Goal: Transaction & Acquisition: Book appointment/travel/reservation

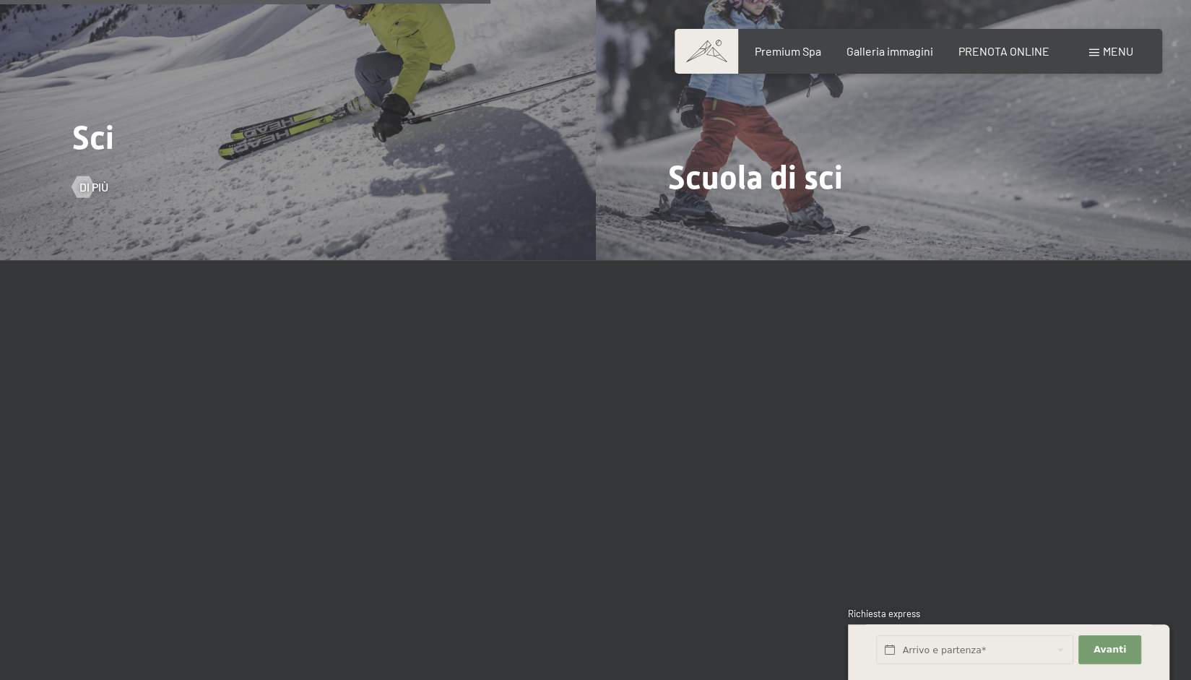
scroll to position [1950, 0]
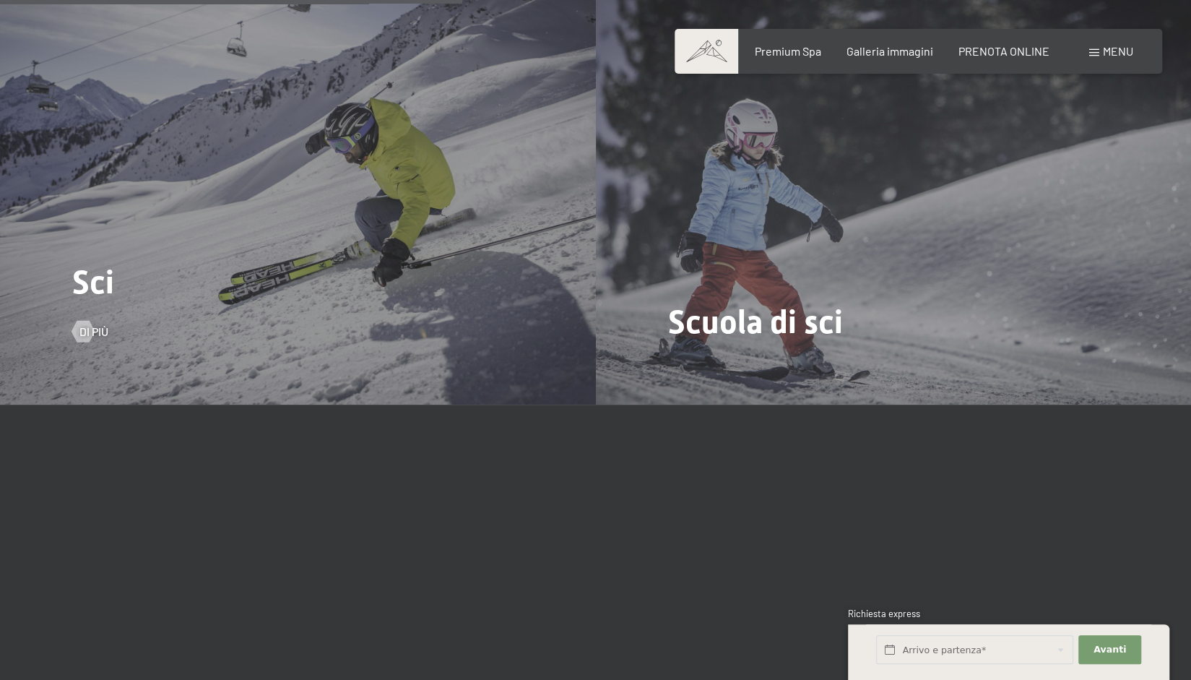
click at [276, 236] on div "Sci Di più" at bounding box center [298, 181] width 596 height 446
click at [87, 320] on div at bounding box center [83, 331] width 12 height 22
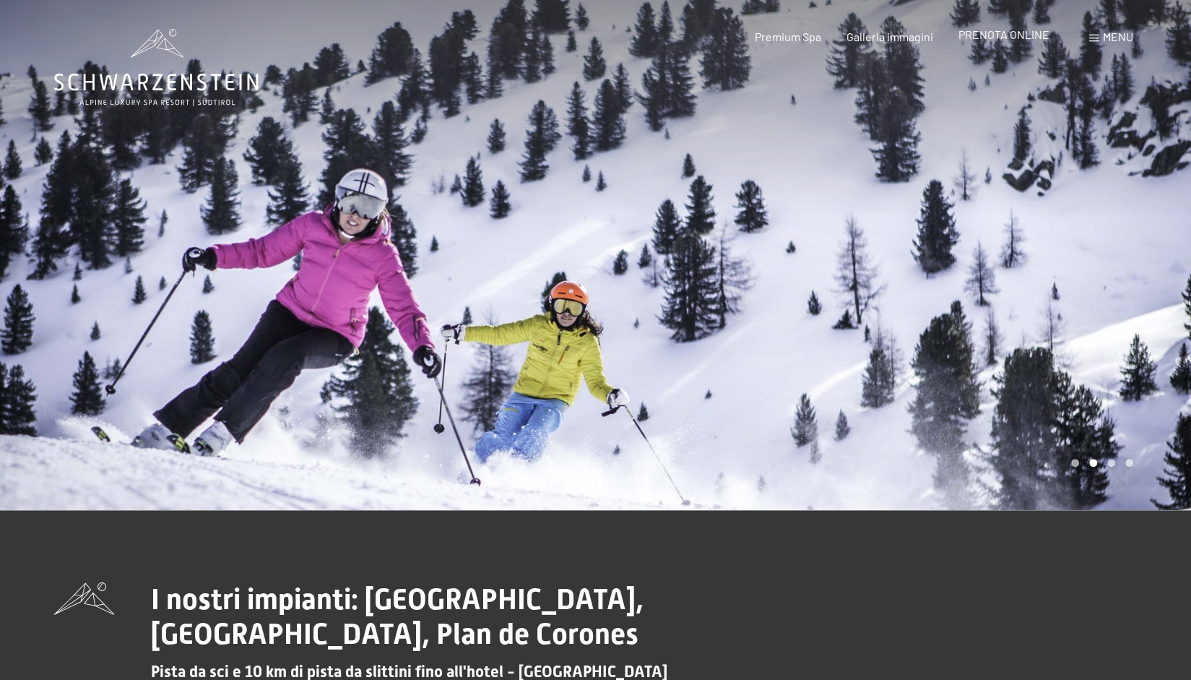
click at [1014, 38] on span "PRENOTA ONLINE" at bounding box center [1003, 34] width 91 height 14
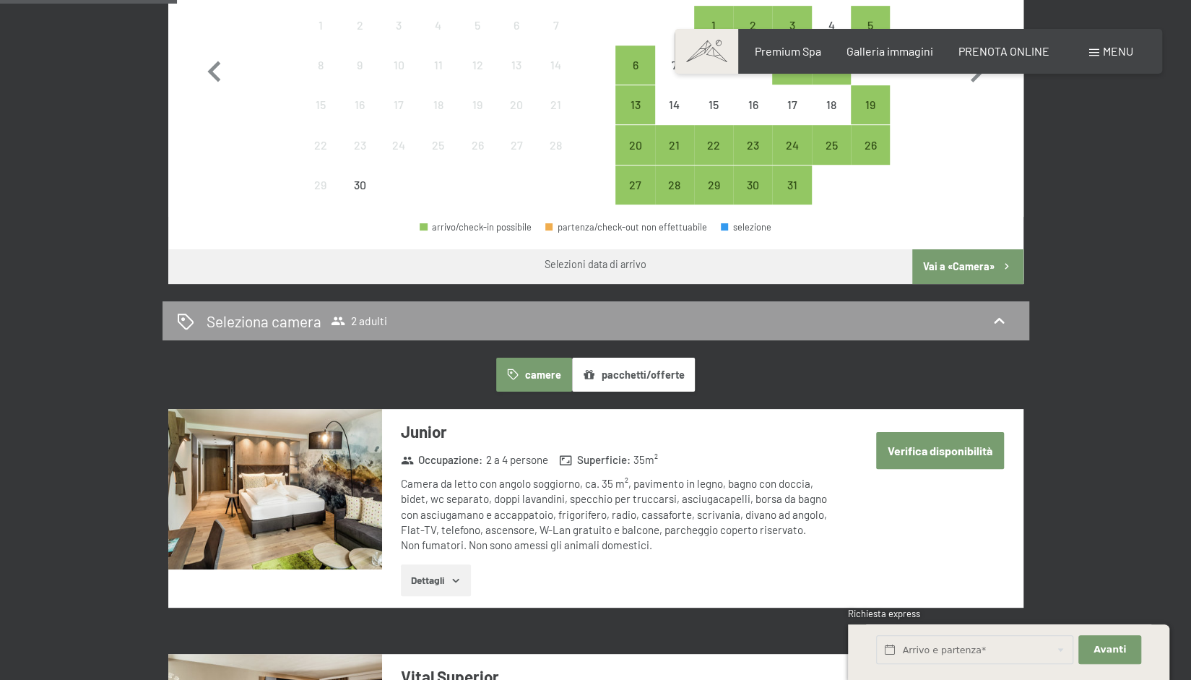
scroll to position [795, 0]
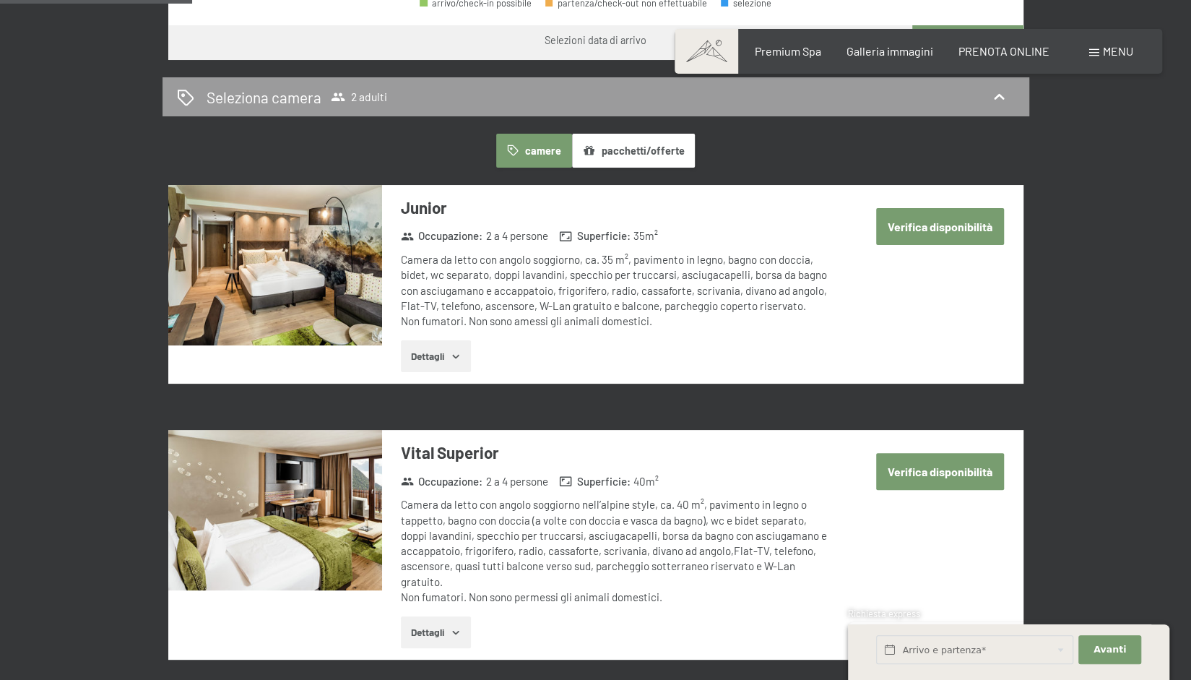
click at [467, 355] on button "Dettagli" at bounding box center [436, 356] width 70 height 32
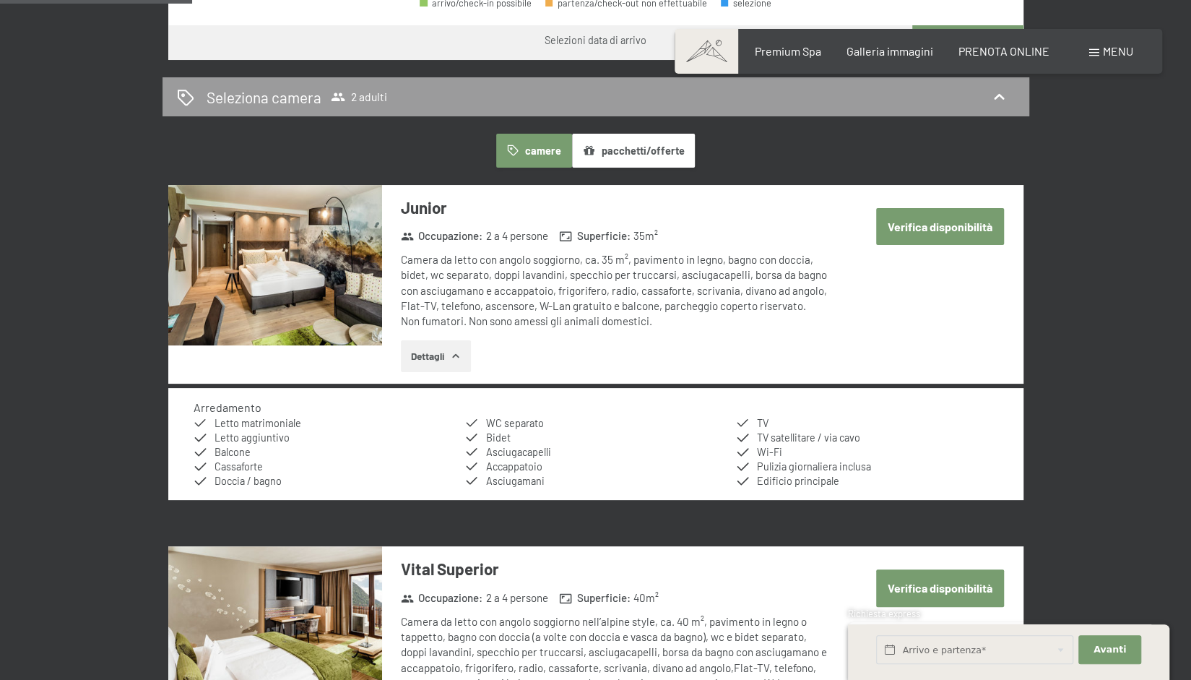
click at [467, 355] on button "Dettagli" at bounding box center [436, 356] width 70 height 32
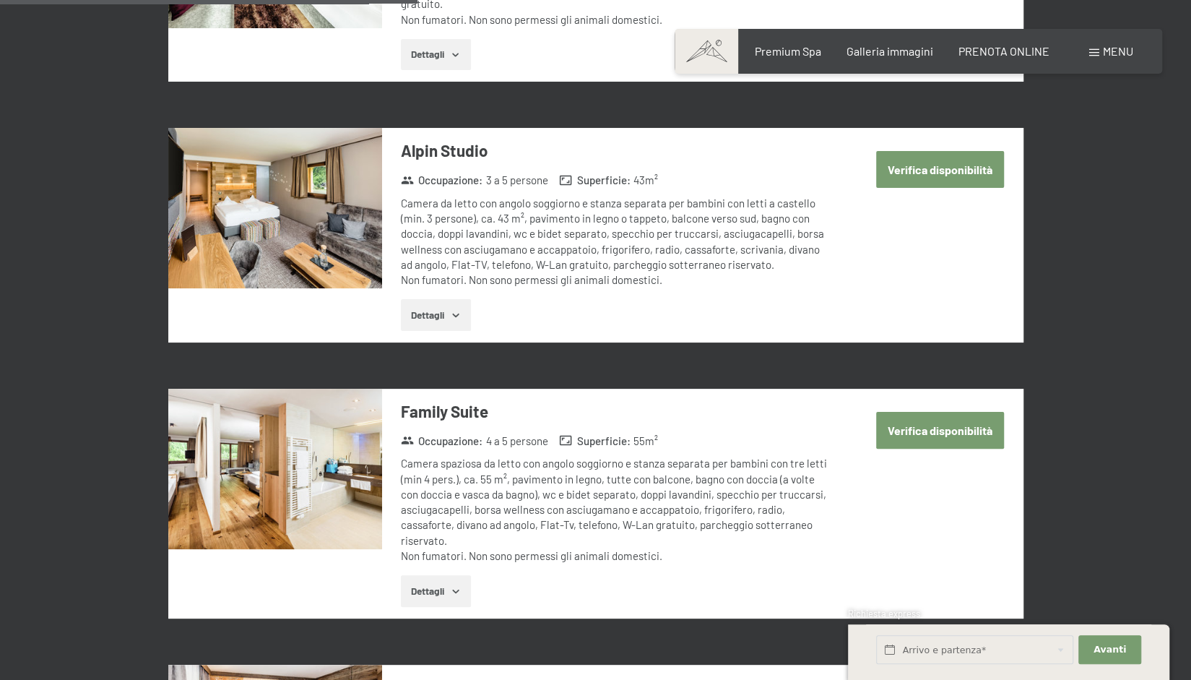
scroll to position [1733, 0]
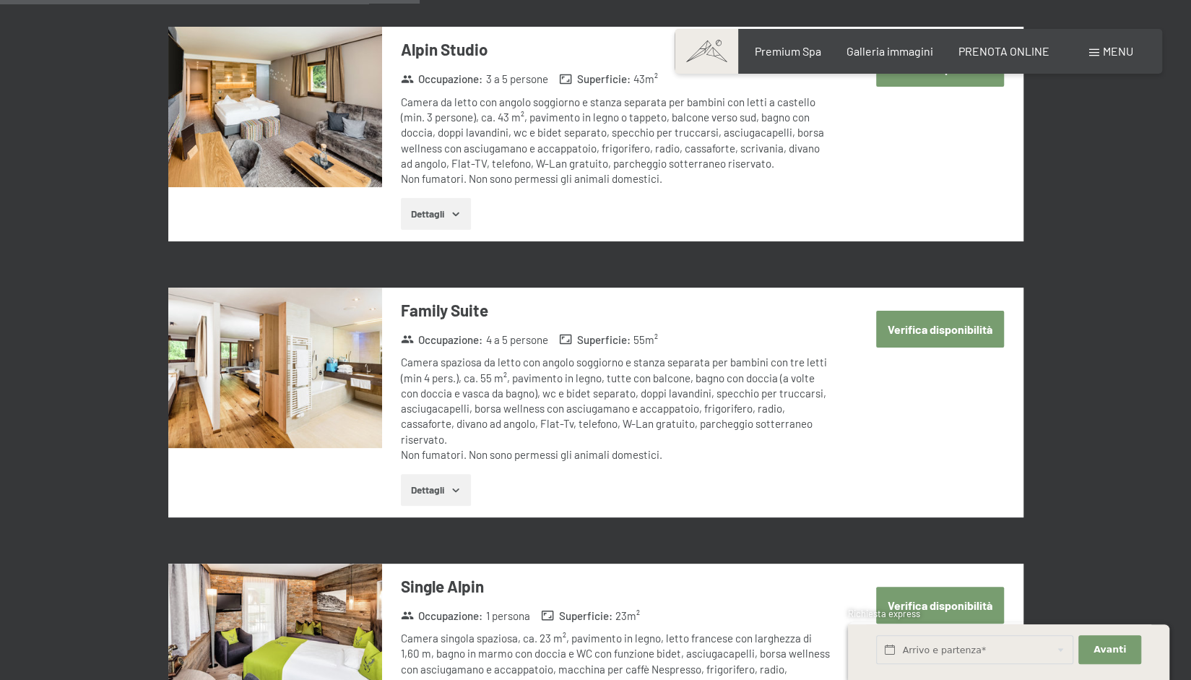
click at [940, 311] on button "Verifica disponibilità" at bounding box center [940, 329] width 128 height 37
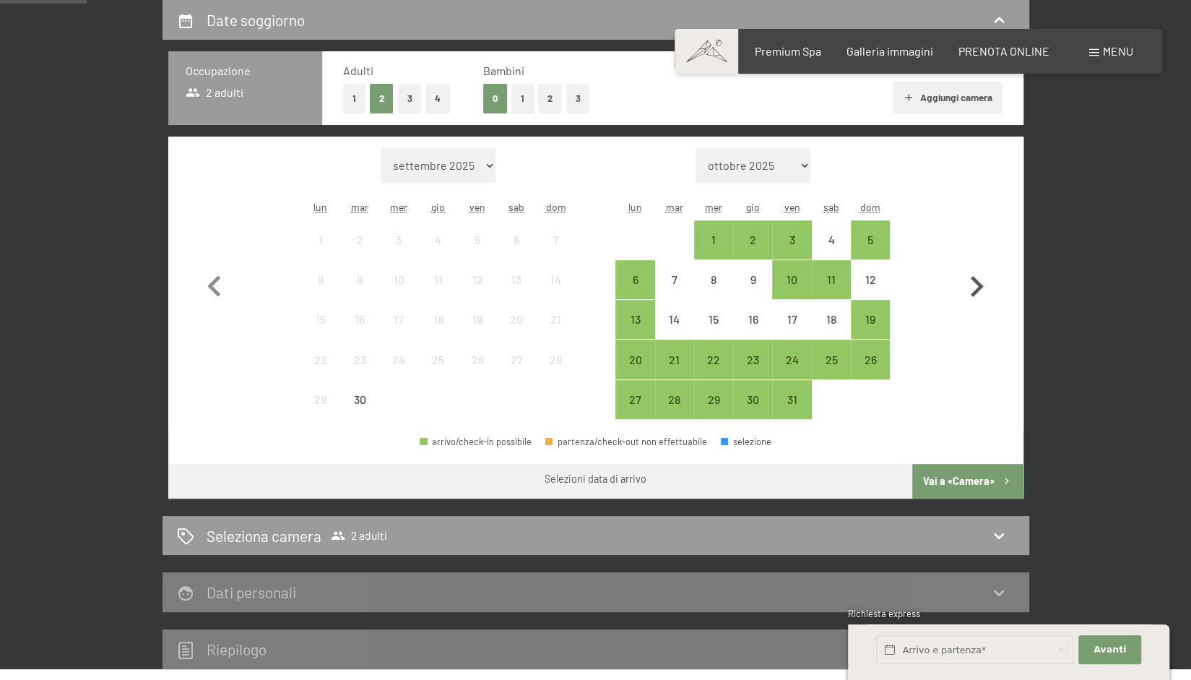
click at [986, 289] on icon "button" at bounding box center [977, 287] width 42 height 42
select select "[DATE]"
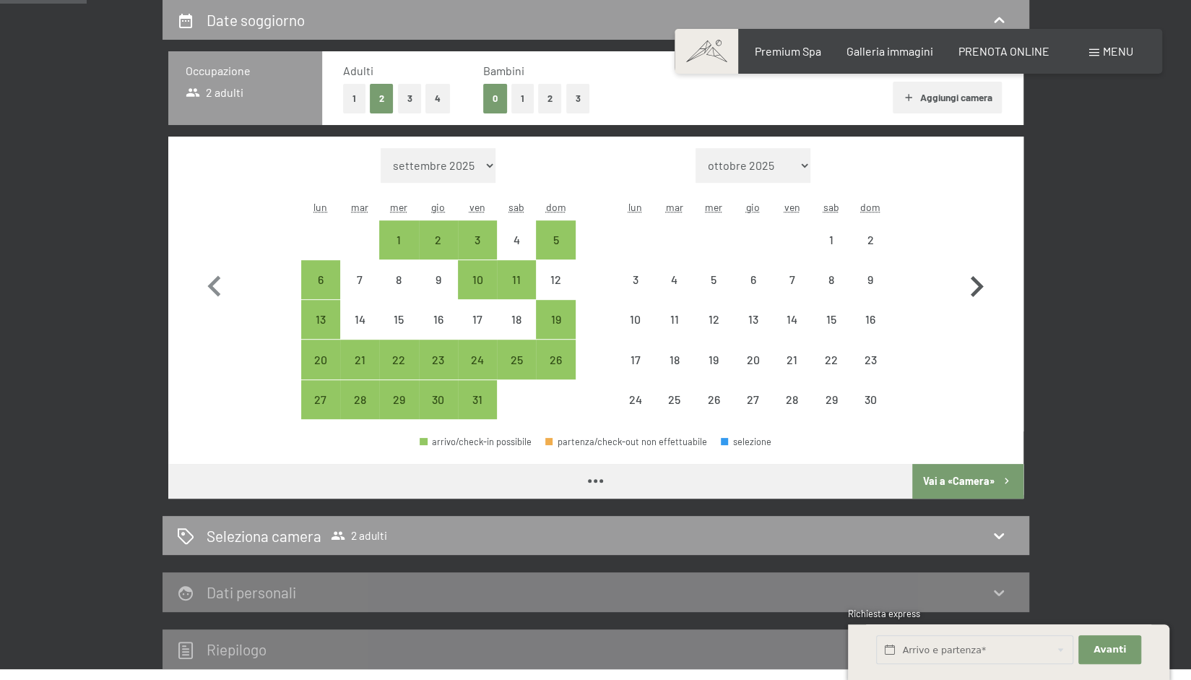
click at [984, 289] on icon "button" at bounding box center [977, 287] width 42 height 42
select select "[DATE]"
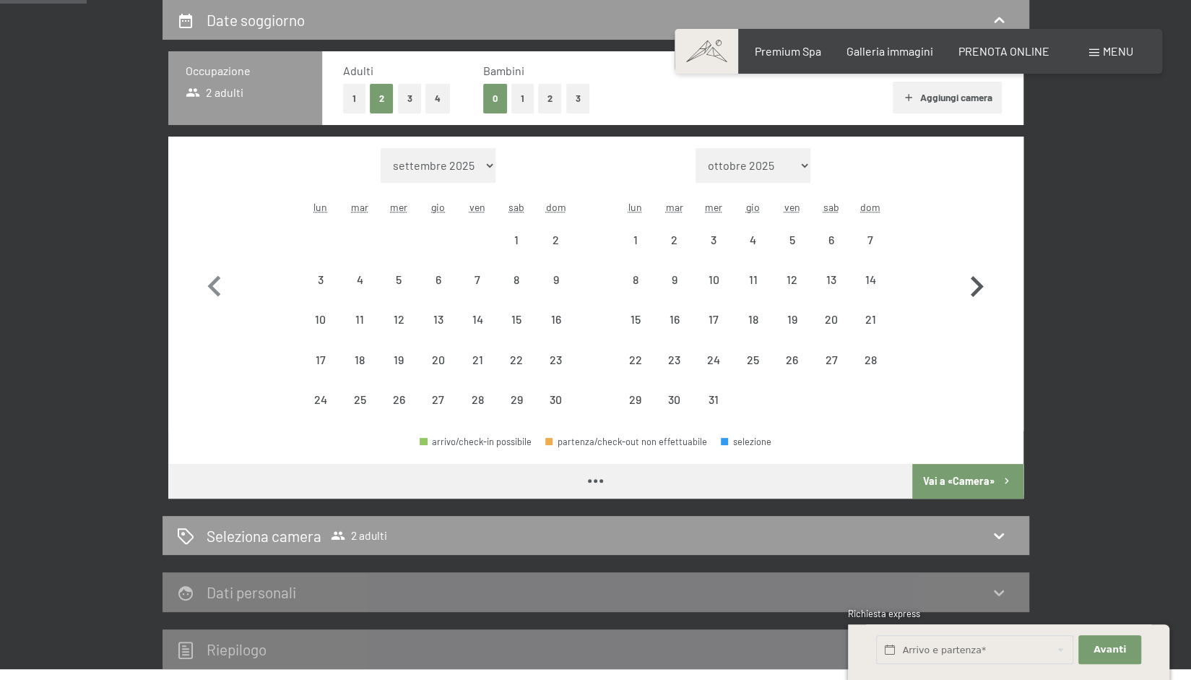
select select "[DATE]"
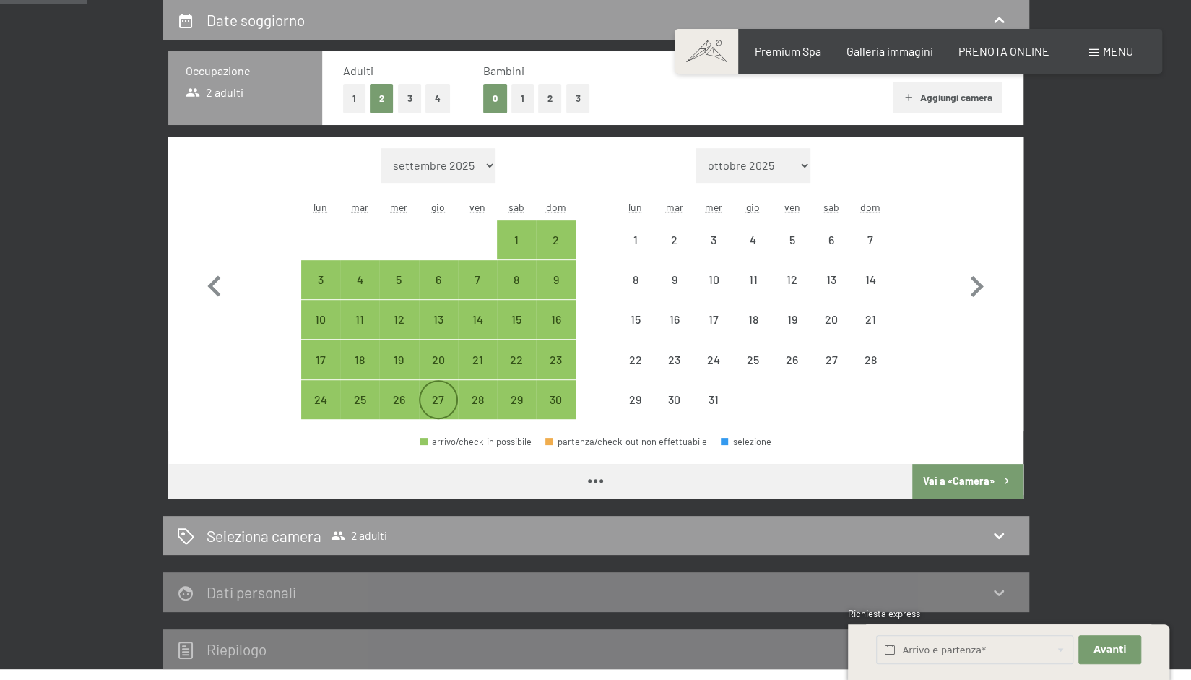
select select "[DATE]"
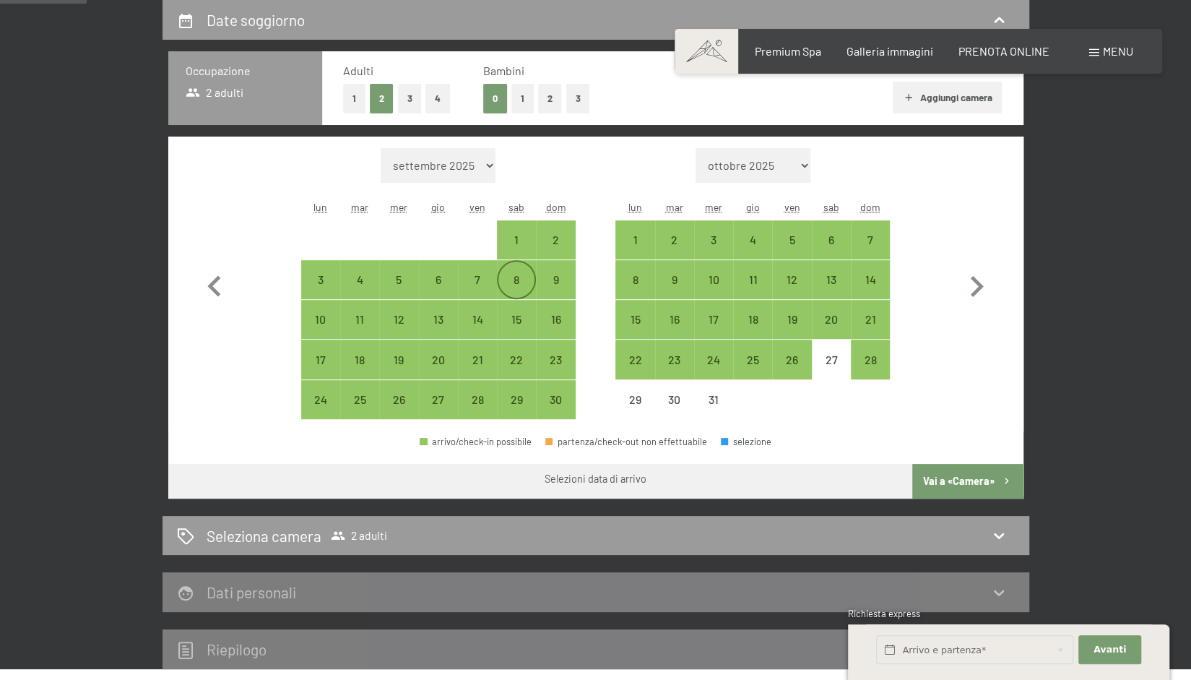
drag, startPoint x: 473, startPoint y: 275, endPoint x: 514, endPoint y: 275, distance: 40.4
click at [514, 275] on div "3 4 5 6 7 8 9" at bounding box center [438, 280] width 274 height 40
click at [475, 271] on div "7" at bounding box center [477, 279] width 36 height 36
select select "[DATE]"
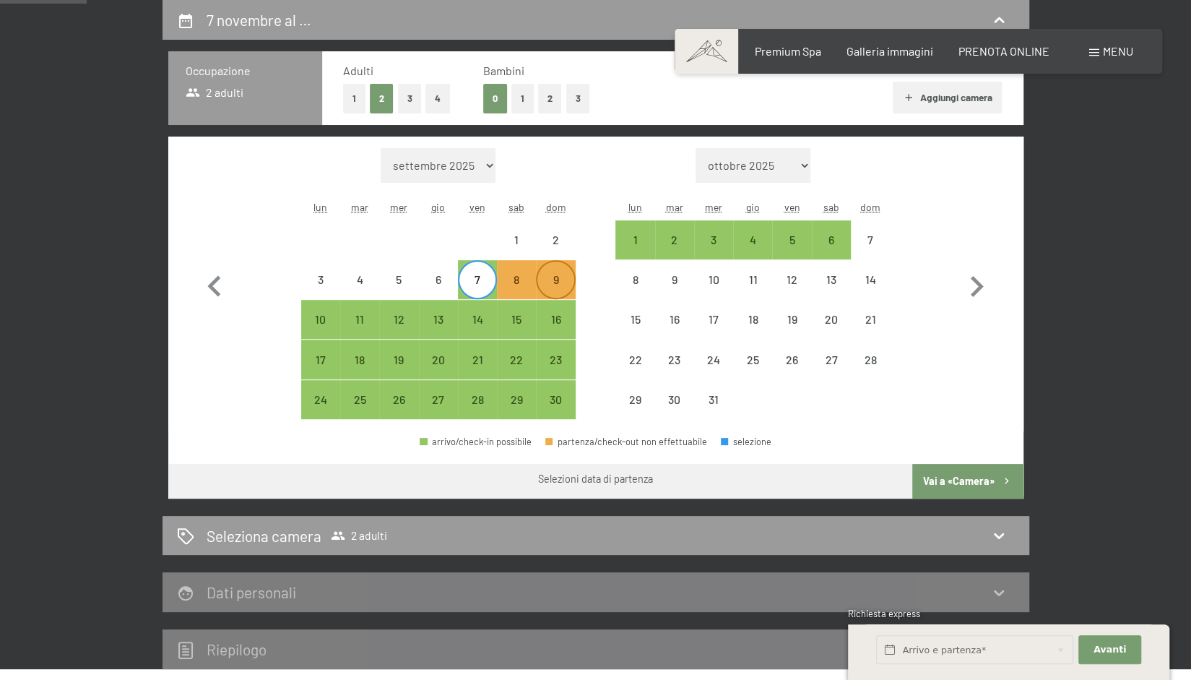
click at [555, 277] on div "9" at bounding box center [555, 292] width 36 height 36
select select "[DATE]"
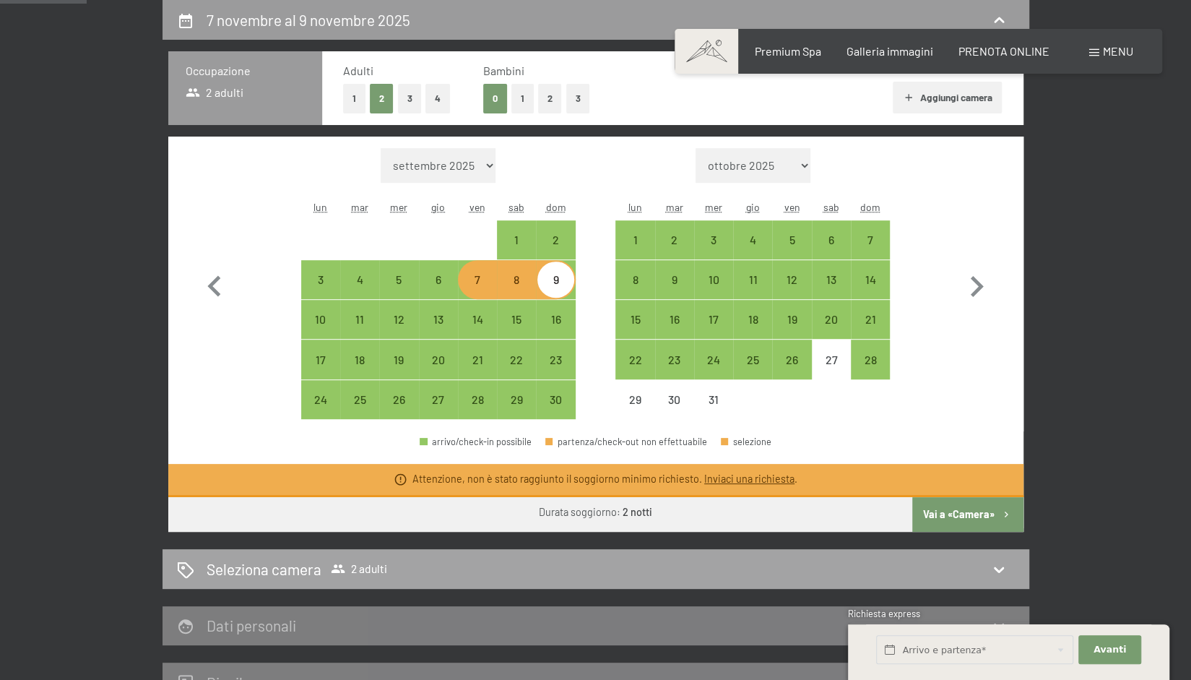
click at [1001, 568] on icon at bounding box center [999, 569] width 10 height 6
select select "[DATE]"
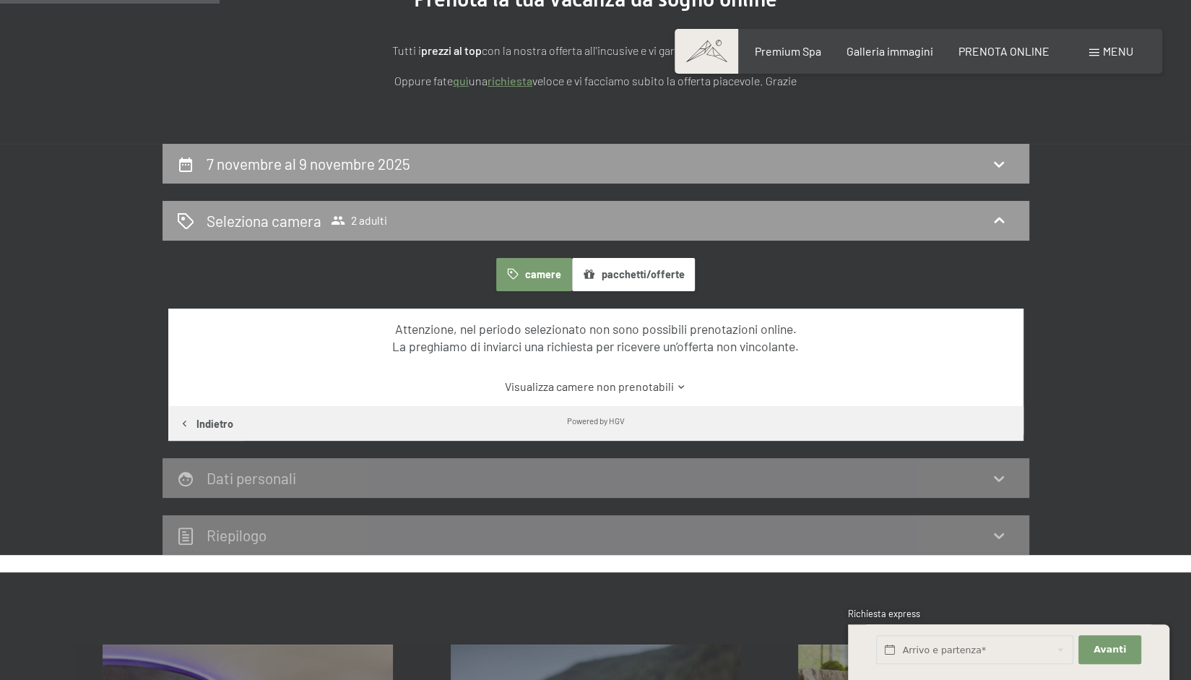
scroll to position [212, 0]
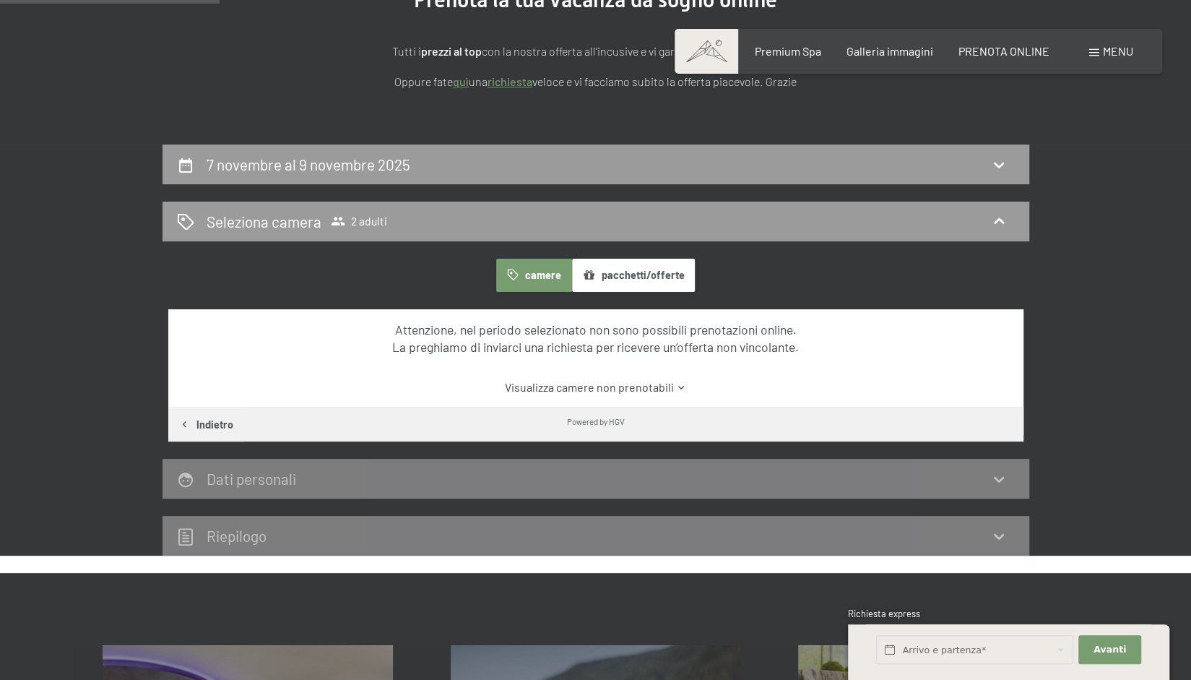
click at [682, 385] on icon at bounding box center [681, 387] width 11 height 11
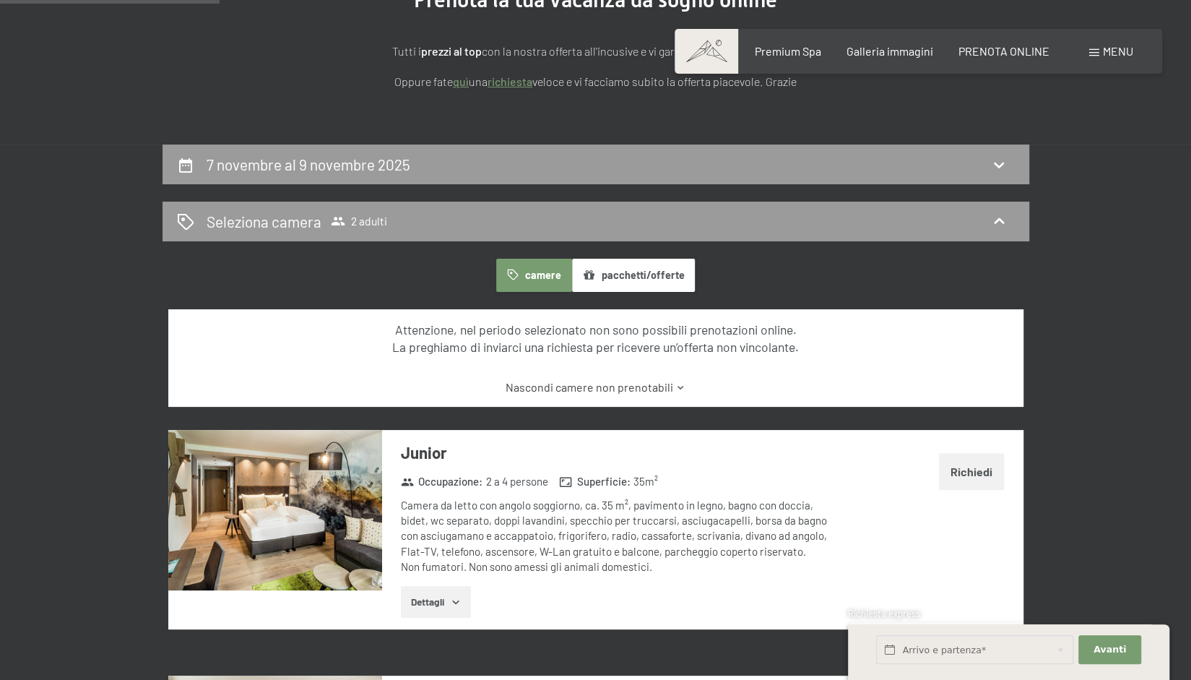
click at [682, 385] on icon at bounding box center [680, 387] width 11 height 11
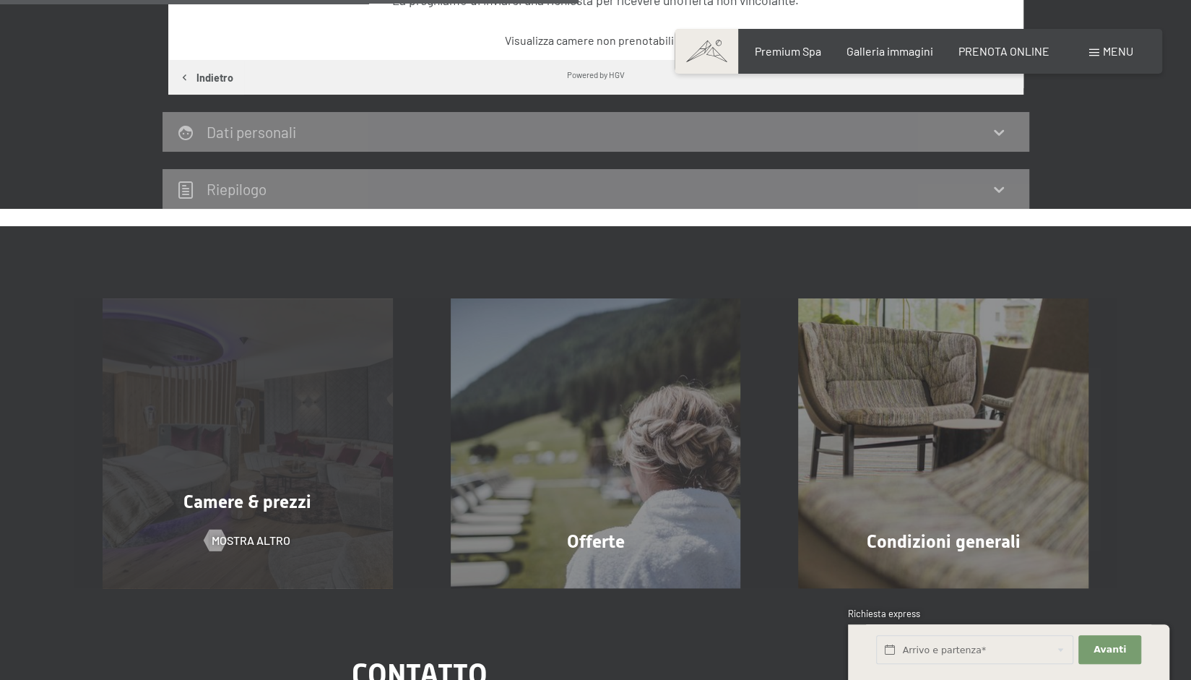
scroll to position [578, 0]
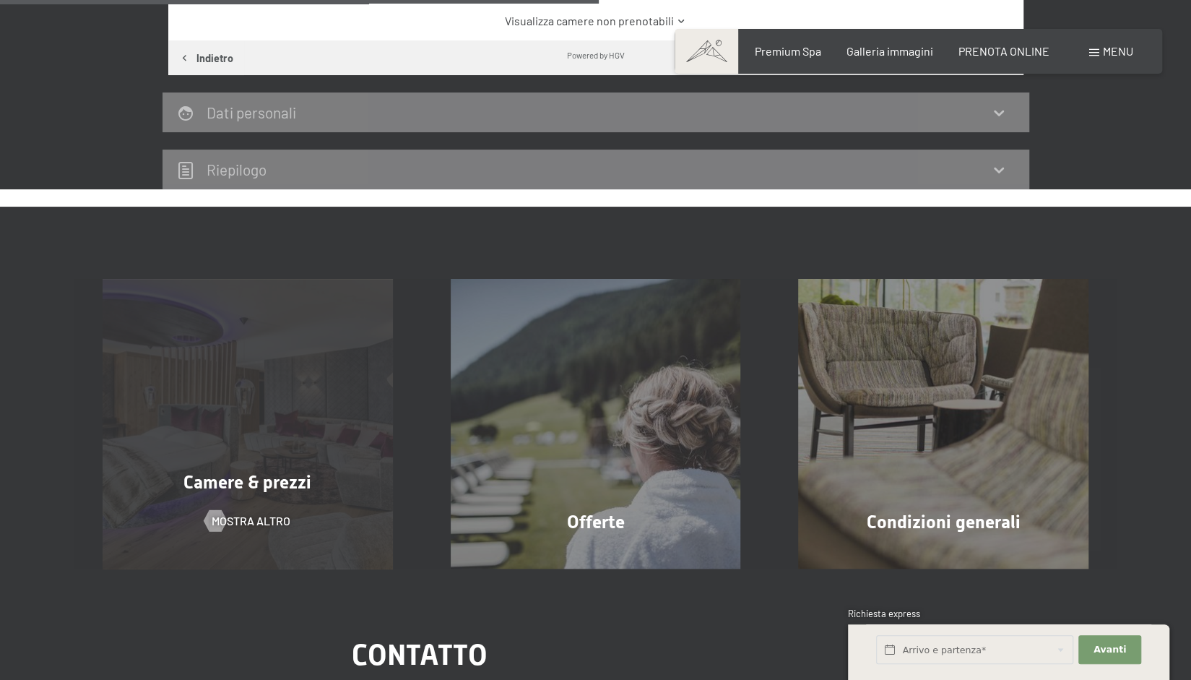
click at [162, 400] on div "Camere & prezzi mostra altro" at bounding box center [248, 424] width 348 height 290
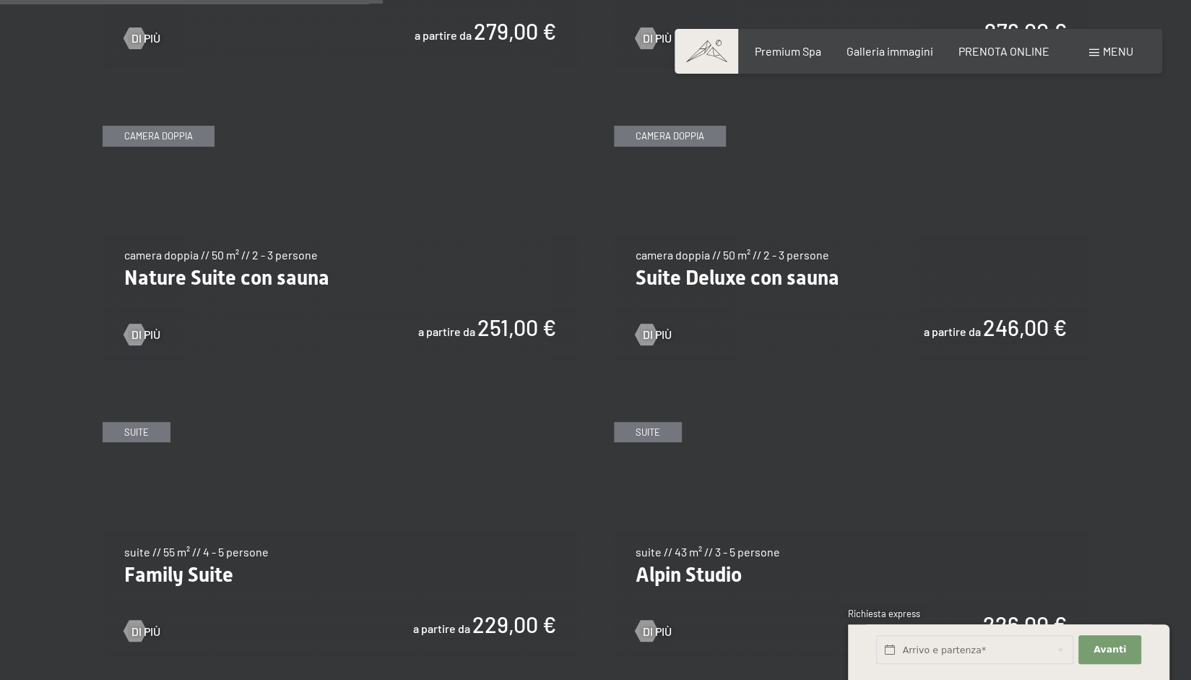
scroll to position [1589, 0]
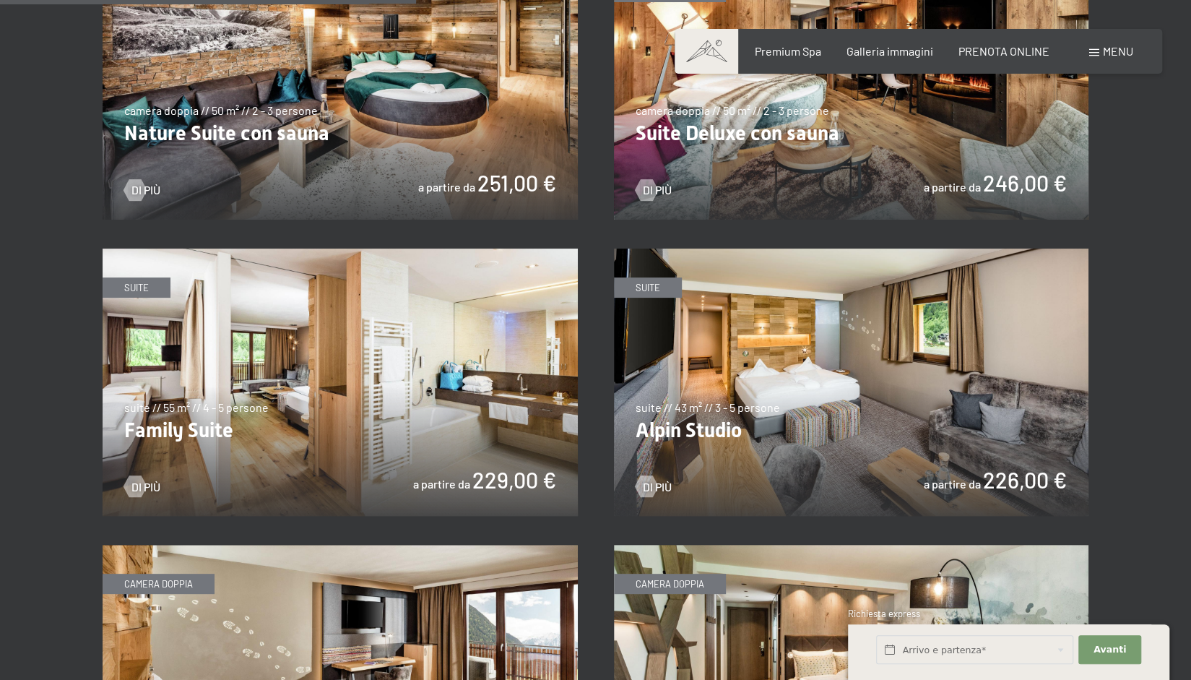
click at [296, 378] on img at bounding box center [340, 381] width 475 height 267
